Goal: Book appointment/travel/reservation

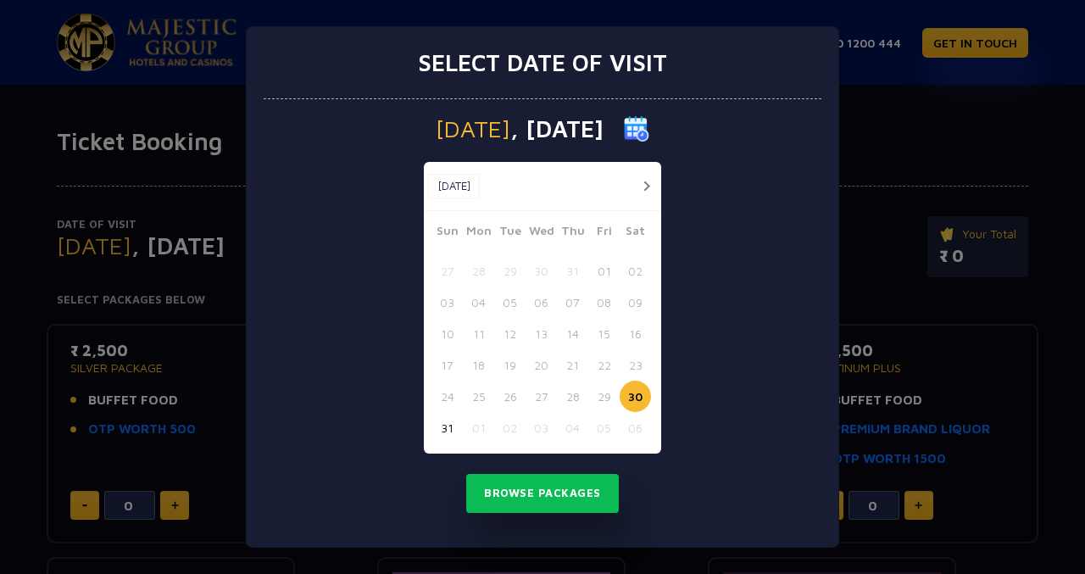
click at [641, 388] on button "30" at bounding box center [634, 395] width 31 height 31
click at [635, 395] on button "30" at bounding box center [634, 395] width 31 height 31
click at [599, 491] on button "Browse Packages" at bounding box center [542, 493] width 153 height 39
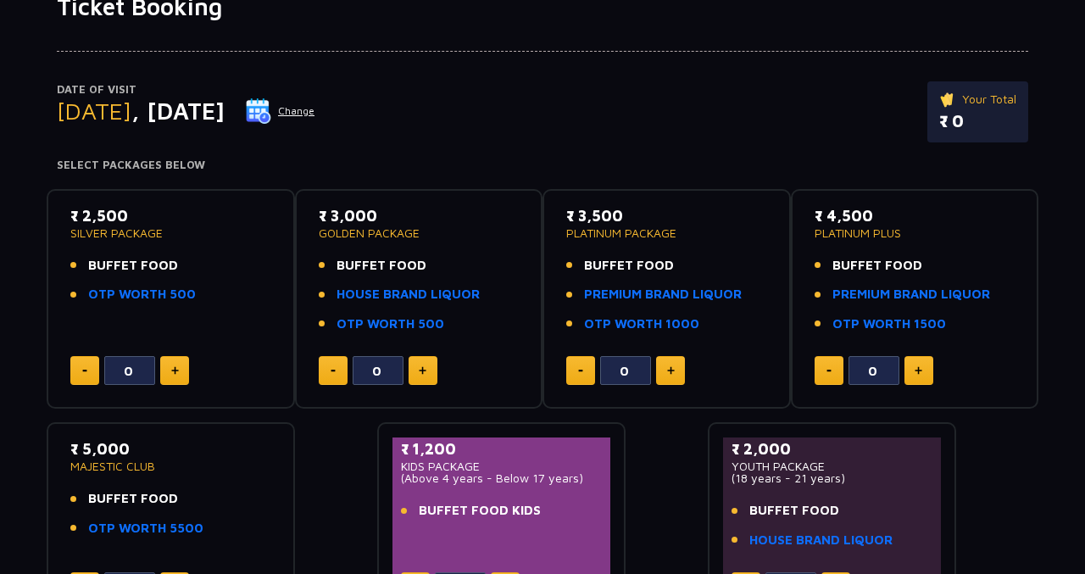
scroll to position [168, 0]
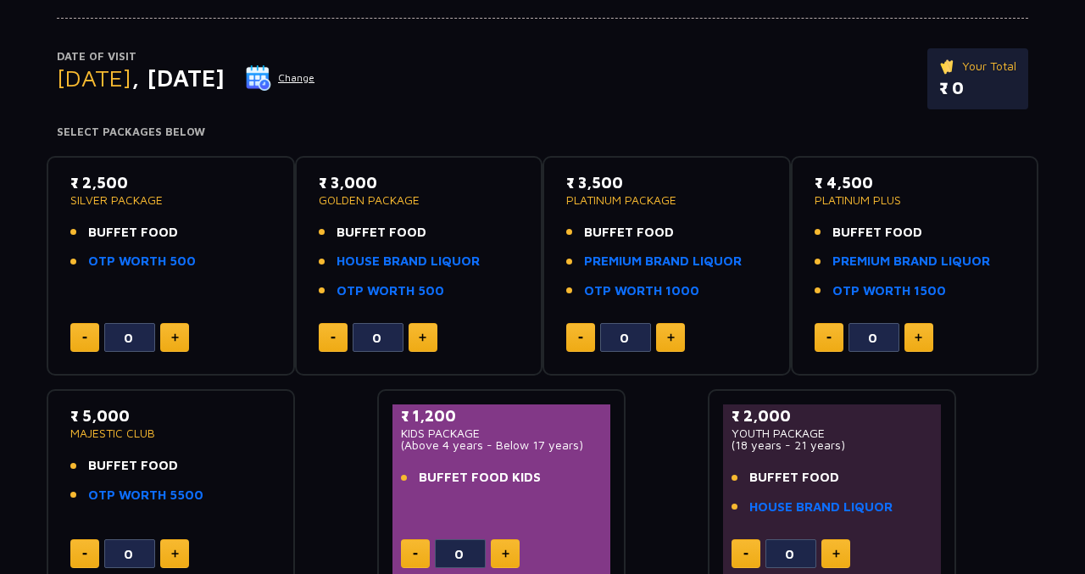
click at [158, 349] on div "0" at bounding box center [170, 337] width 201 height 29
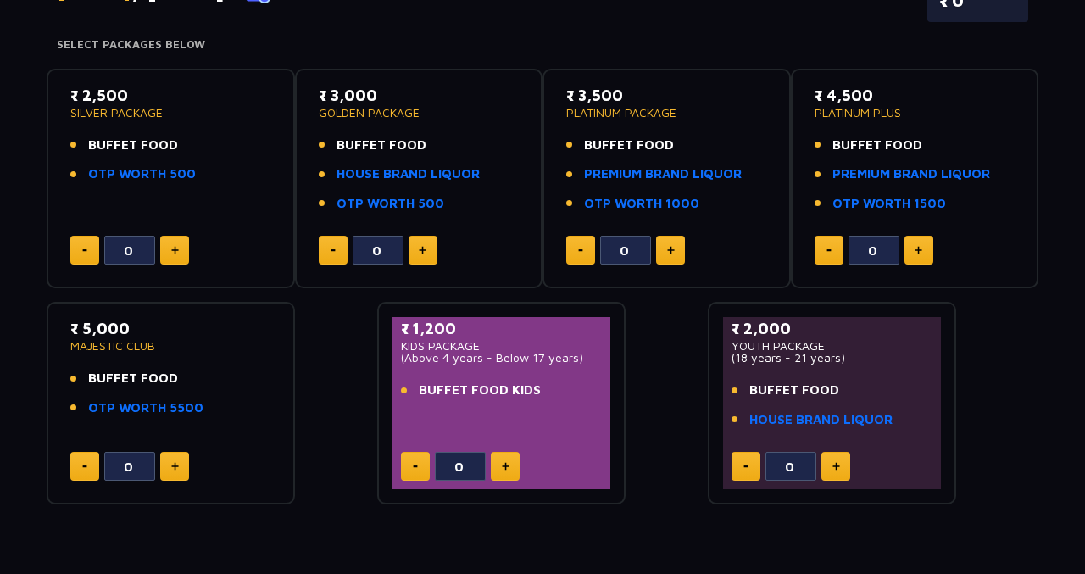
scroll to position [253, 0]
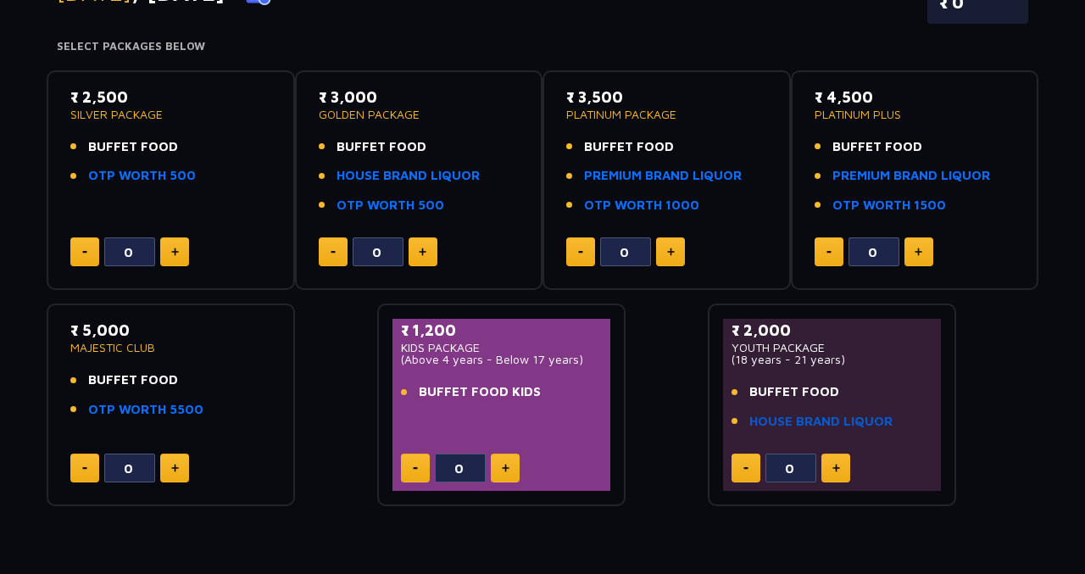
click at [814, 419] on link "HOUSE BRAND LIQUOR" at bounding box center [820, 421] width 143 height 19
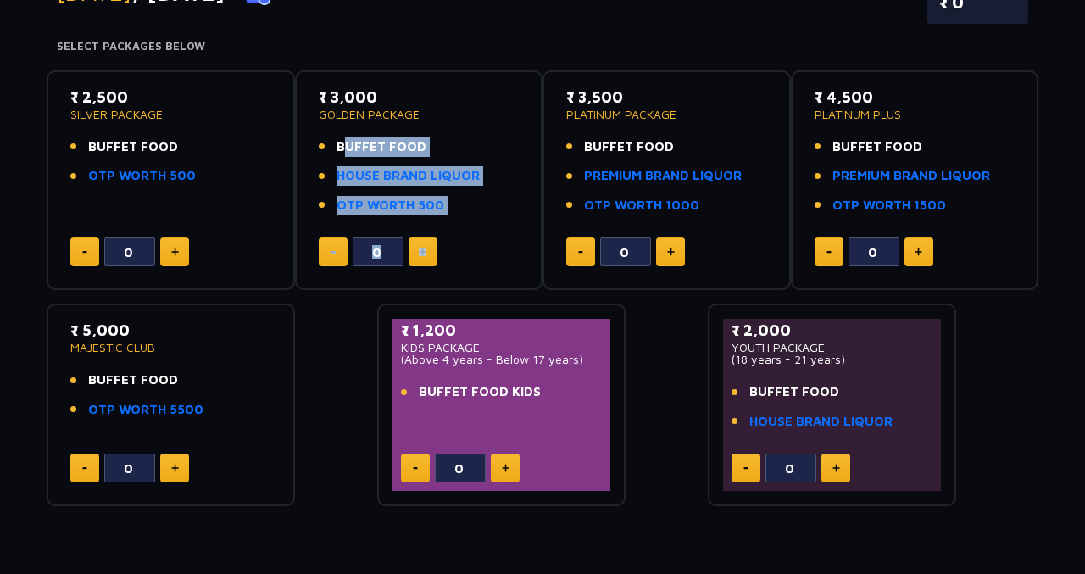
drag, startPoint x: 332, startPoint y: 131, endPoint x: 408, endPoint y: 252, distance: 142.0
click at [408, 252] on div "₹ 3,000 GOLDEN PACKAGE BUFFET FOOD HOUSE BRAND LIQUOR OTP WORTH 500 0" at bounding box center [419, 181] width 218 height 190
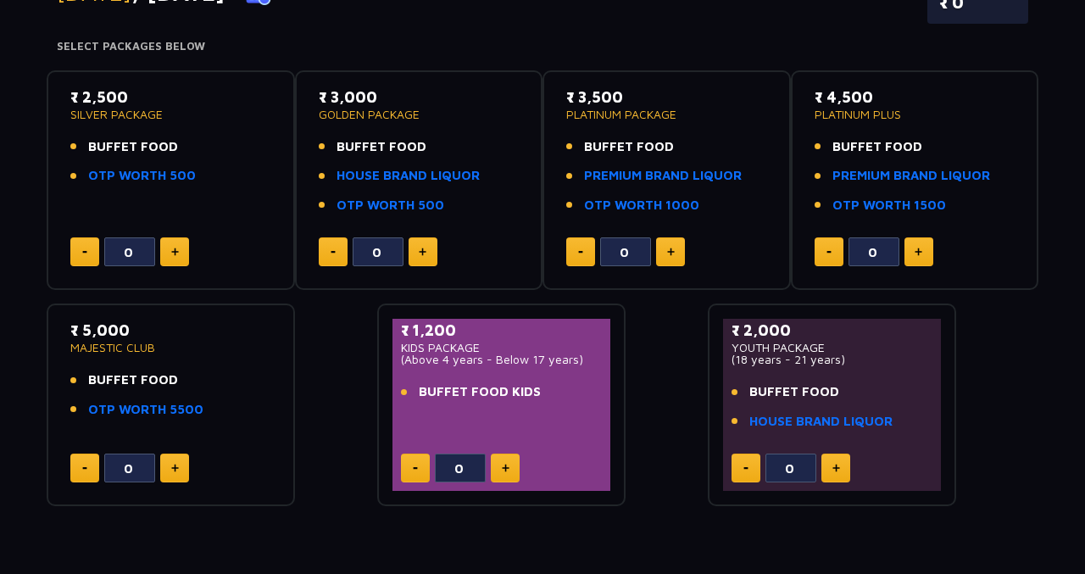
click at [683, 383] on div "₹ 2,500 SILVER PACKAGE BUFFET FOOD OTP WORTH 500 0 ₹ 3,000 GOLDEN PACKAGE BUFFE…" at bounding box center [542, 282] width 991 height 450
